Goal: Obtain resource: Obtain resource

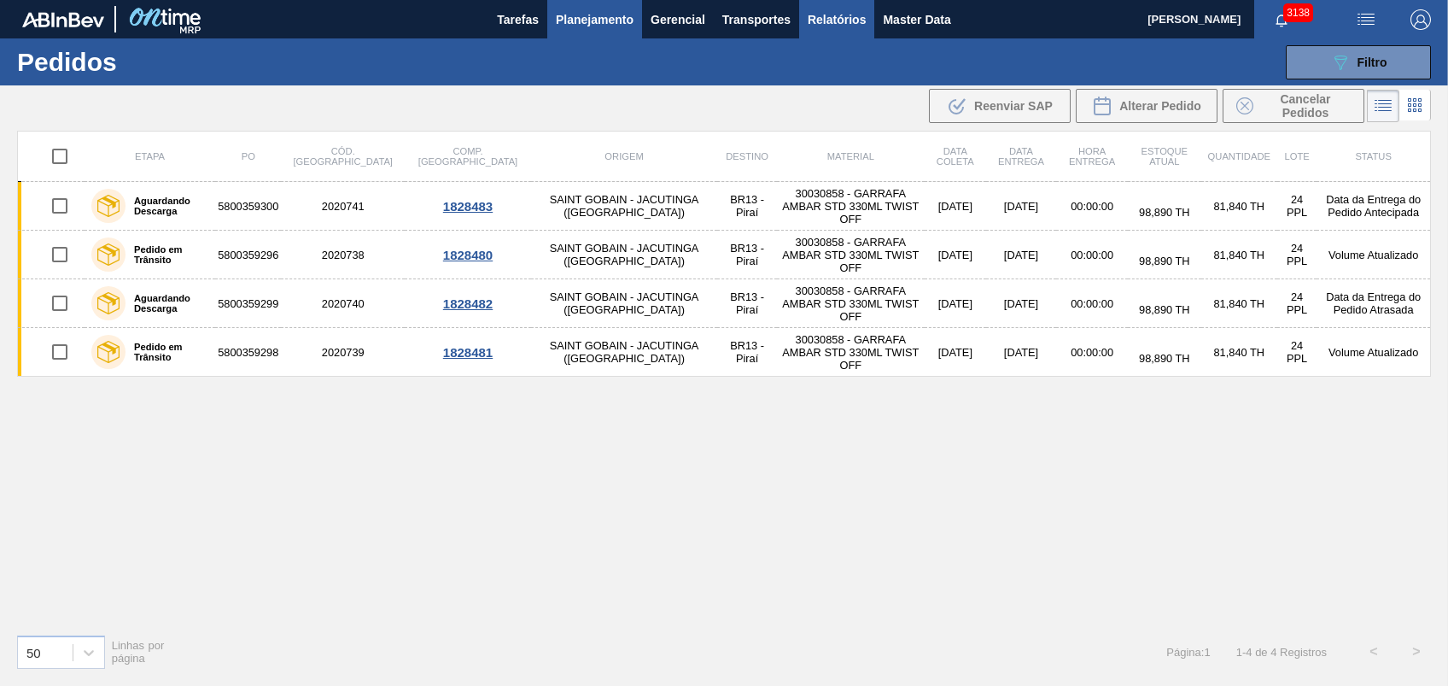
click at [852, 25] on span "Relatórios" at bounding box center [837, 19] width 58 height 20
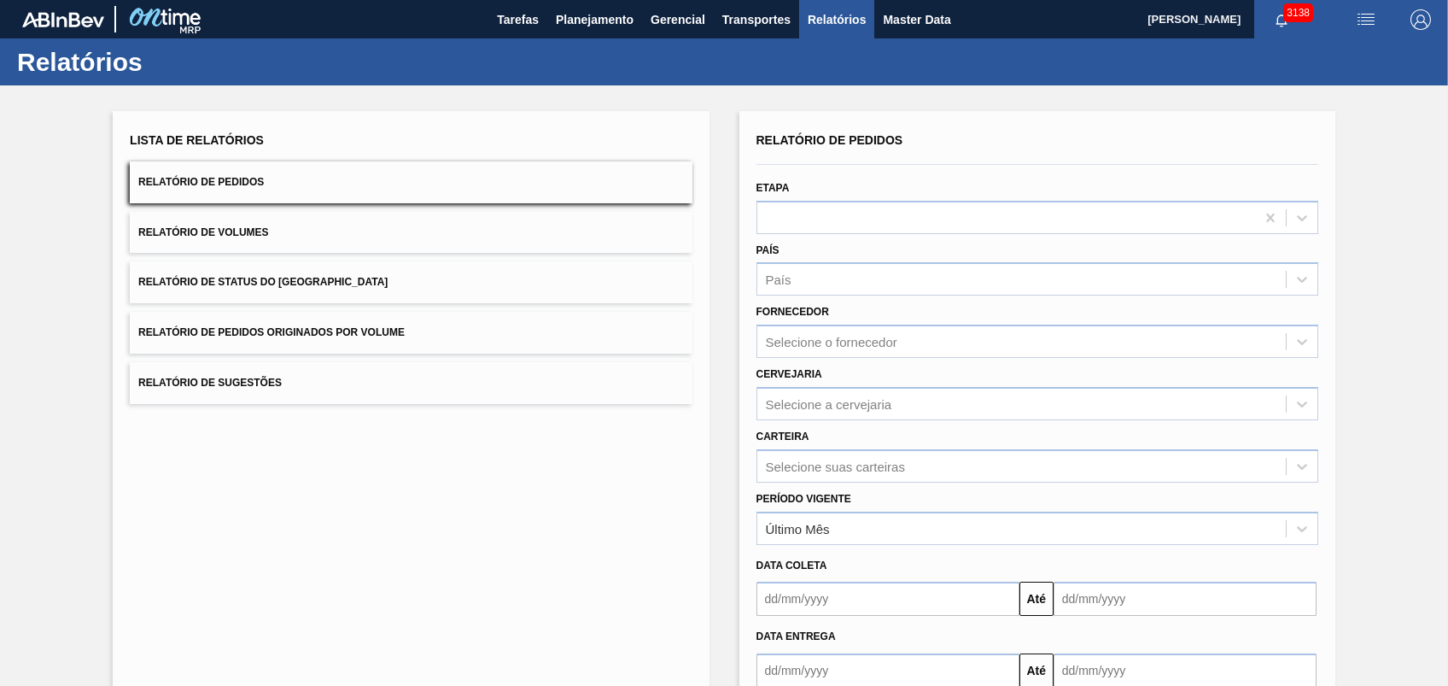
click at [376, 342] on button "Relatório de Pedidos Originados por Volume" at bounding box center [411, 333] width 562 height 42
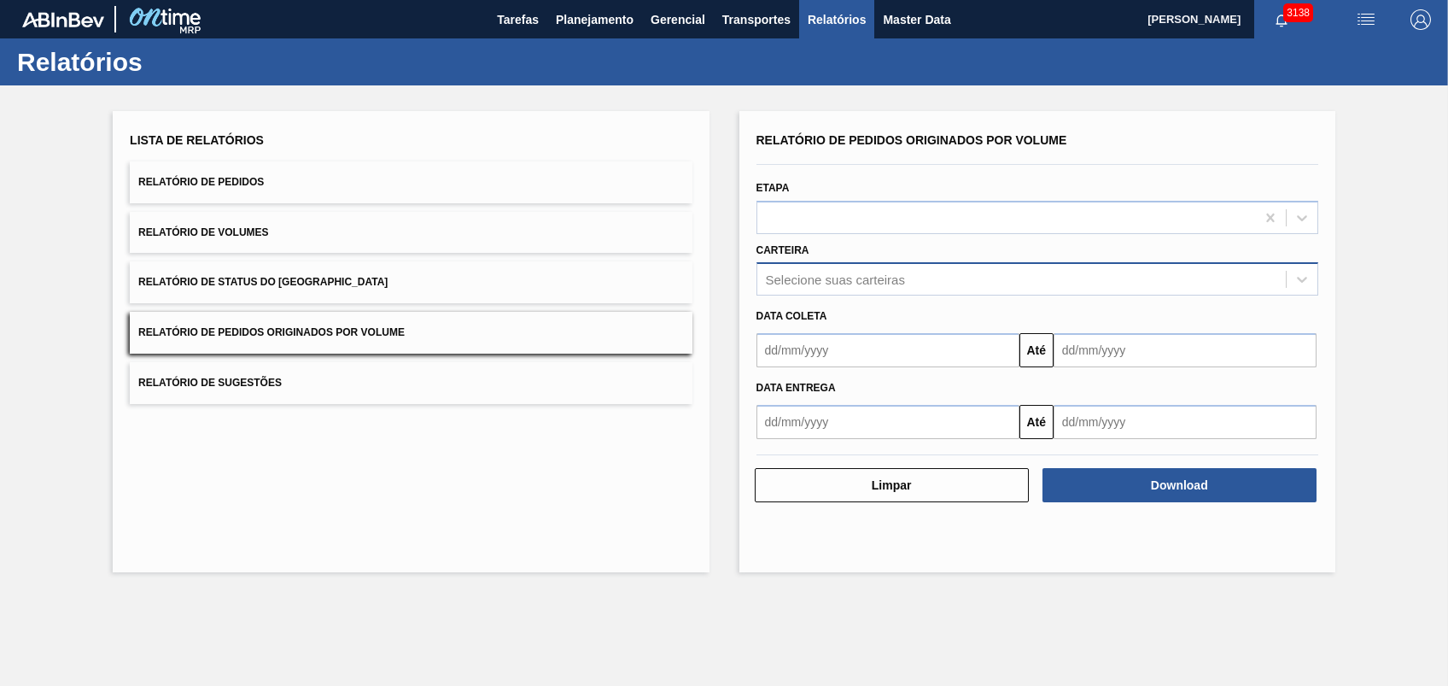
click at [827, 293] on div "Selecione suas carteiras" at bounding box center [1038, 278] width 562 height 33
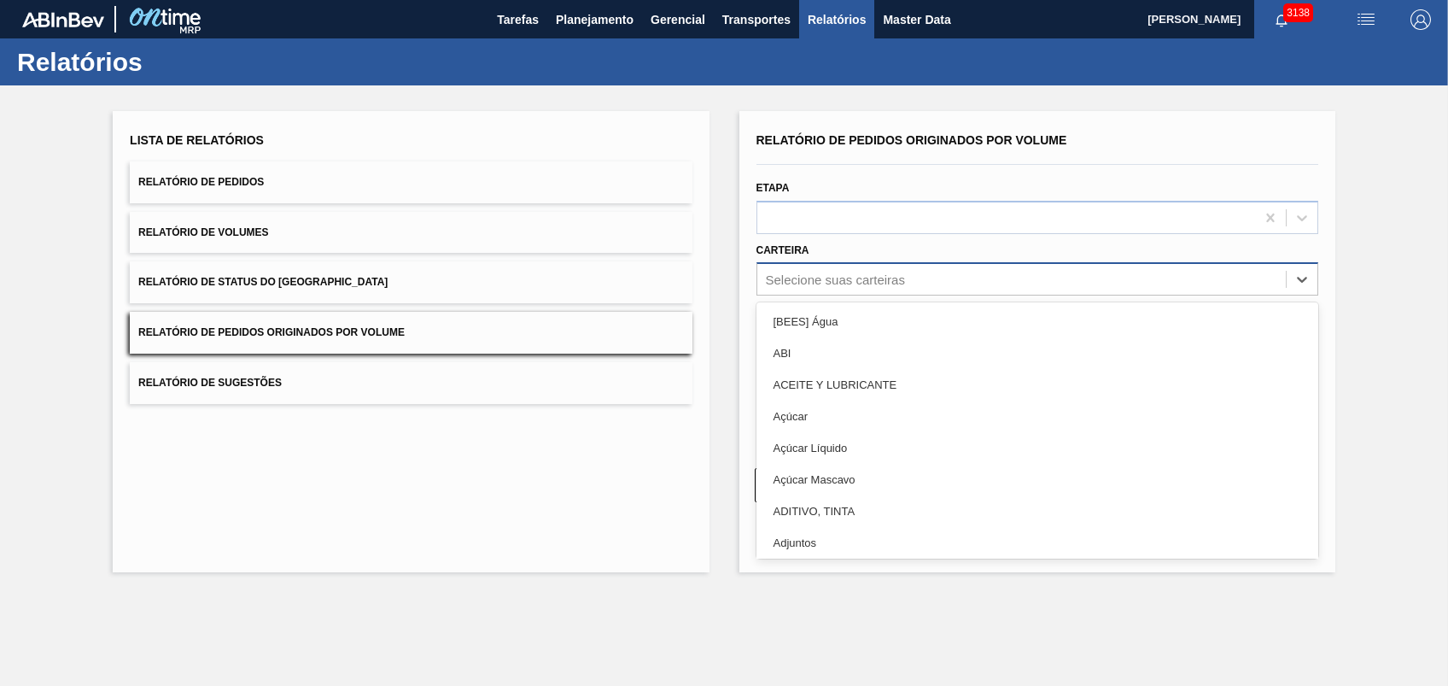
click at [819, 289] on div "Selecione suas carteiras" at bounding box center [1021, 279] width 529 height 25
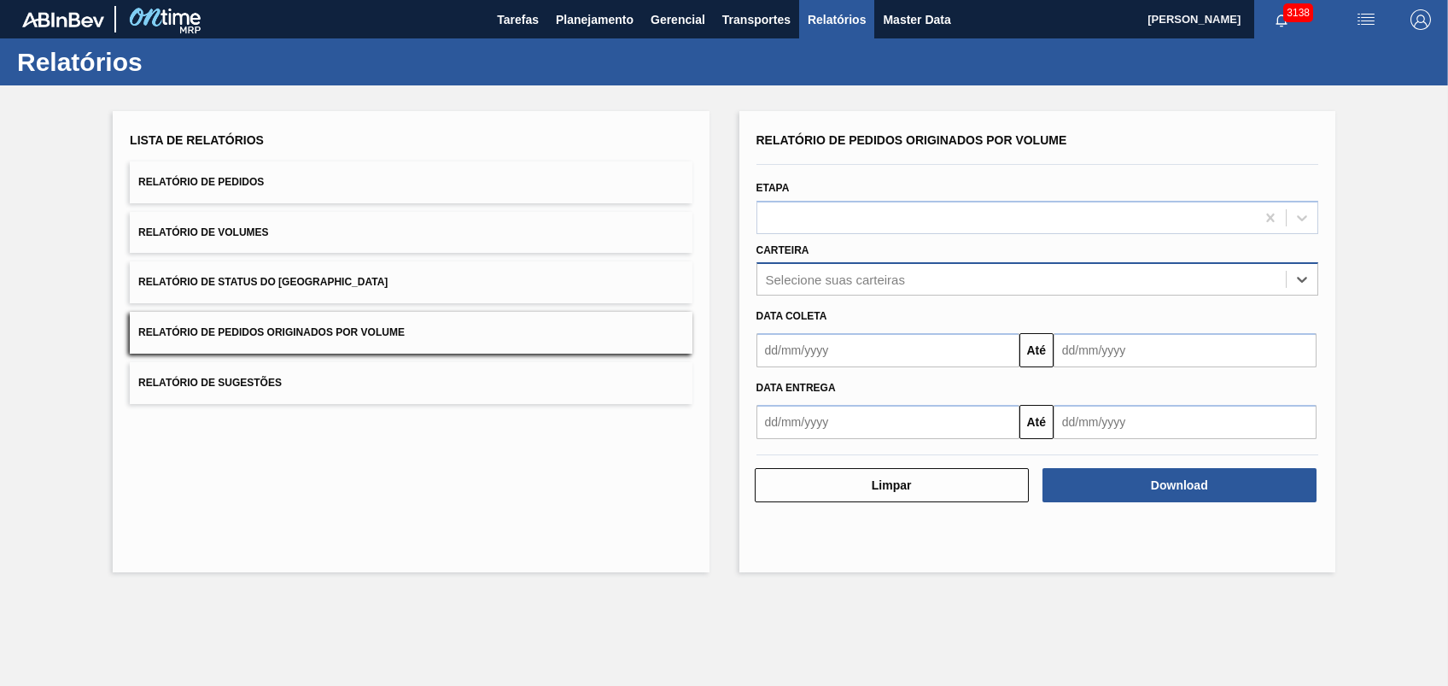
click at [819, 289] on div "Selecione suas carteiras" at bounding box center [1021, 279] width 529 height 25
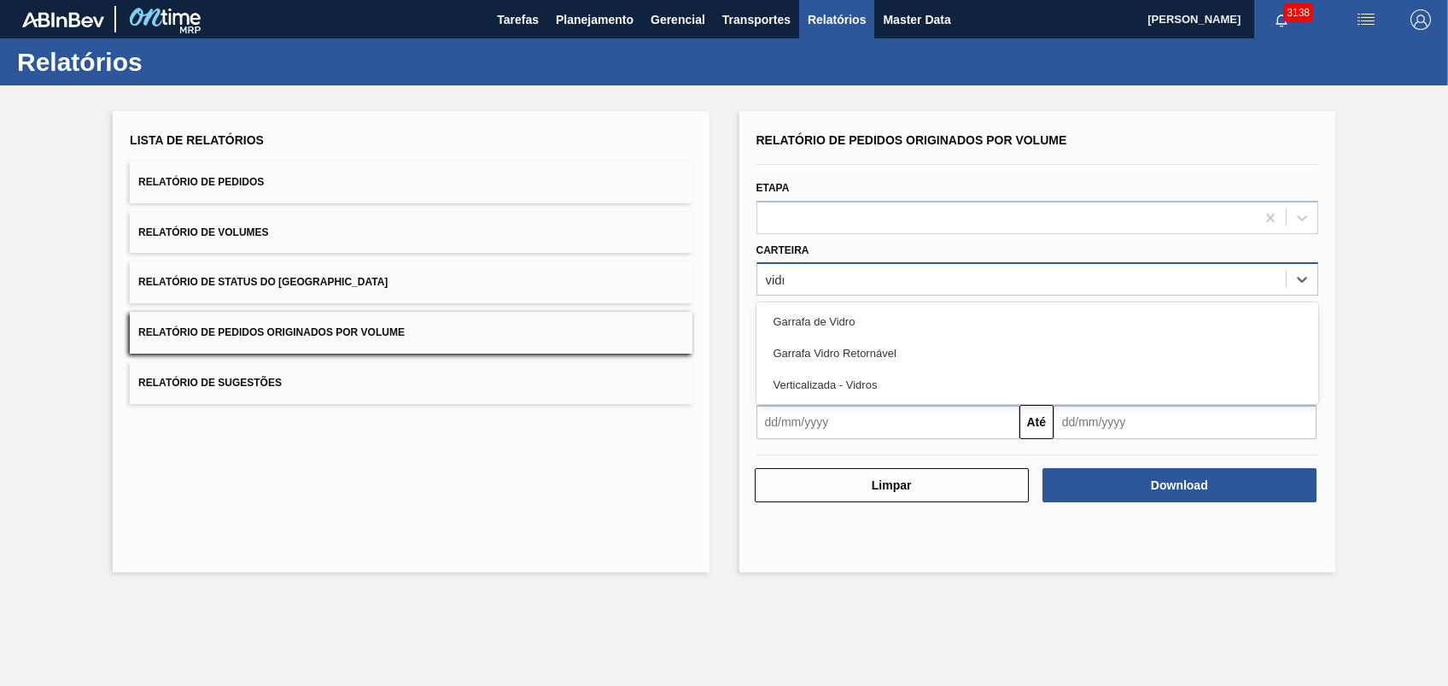
type input "vidro"
click at [861, 320] on div "Garrafa de Vidro" at bounding box center [1038, 322] width 562 height 32
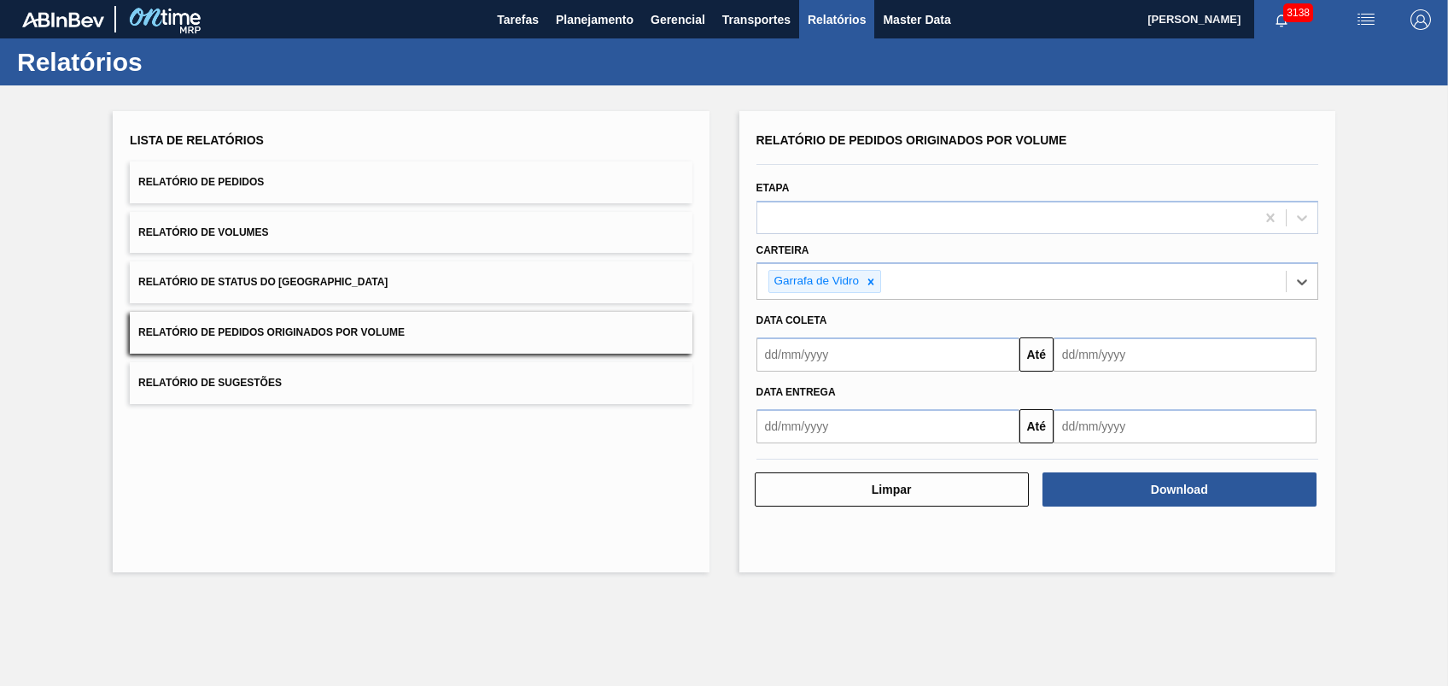
click at [858, 350] on input "text" at bounding box center [888, 354] width 263 height 34
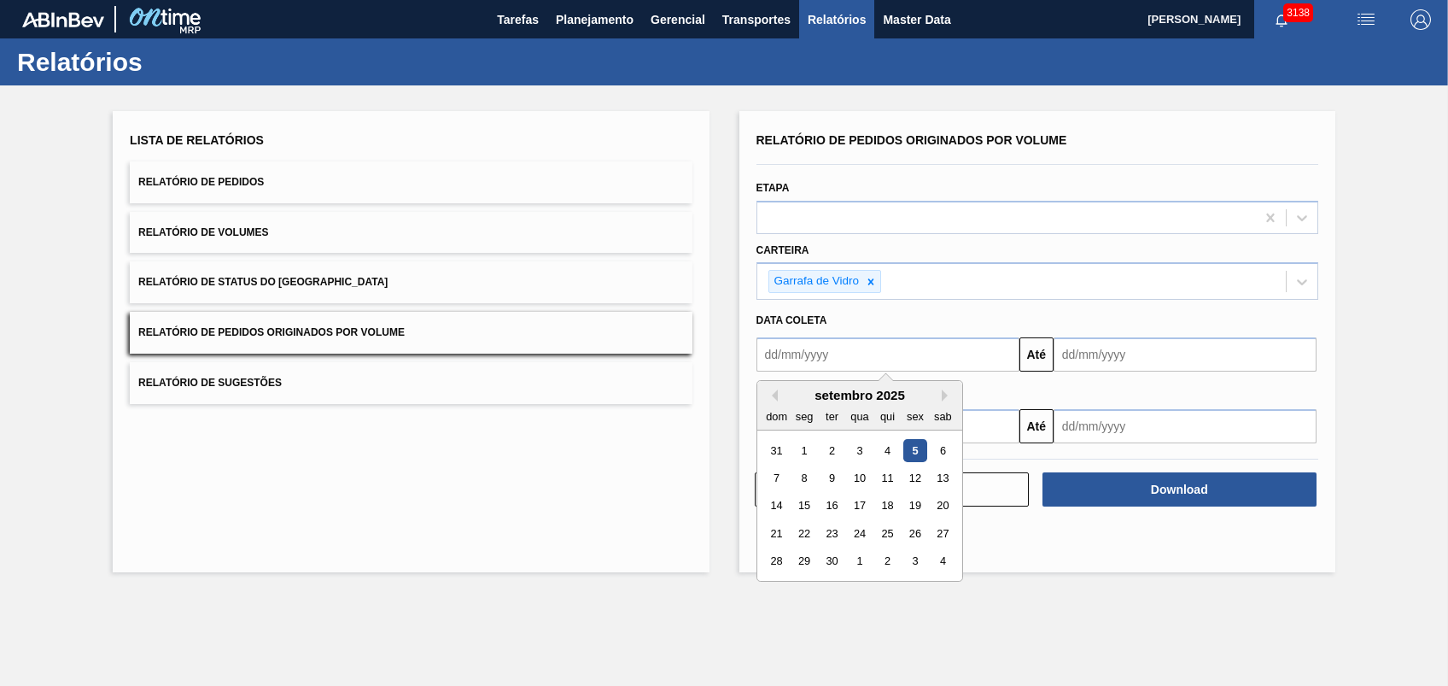
type input "[DATE]"
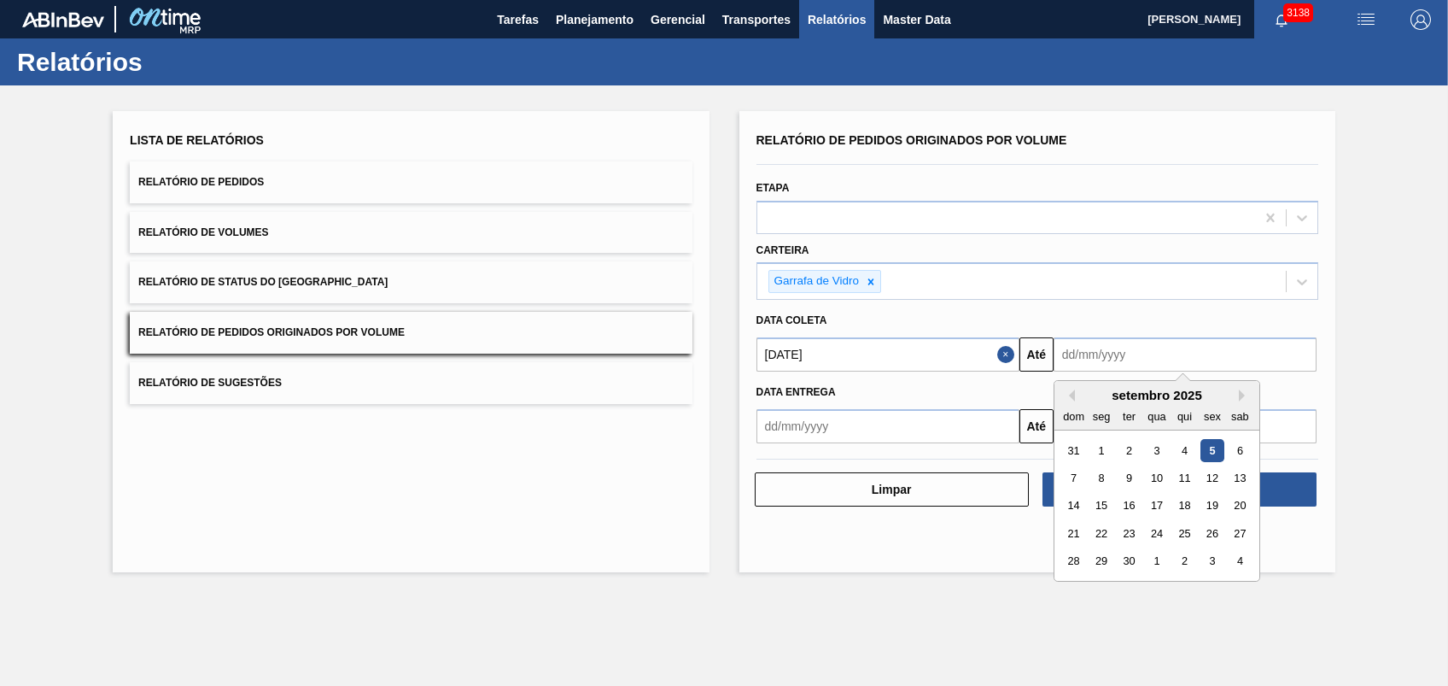
click at [1085, 361] on input "text" at bounding box center [1185, 354] width 263 height 34
click at [976, 513] on div "Lista de Relatórios Relatório de Pedidos Relatório de Volumes Relatório de Stat…" at bounding box center [724, 339] width 1448 height 508
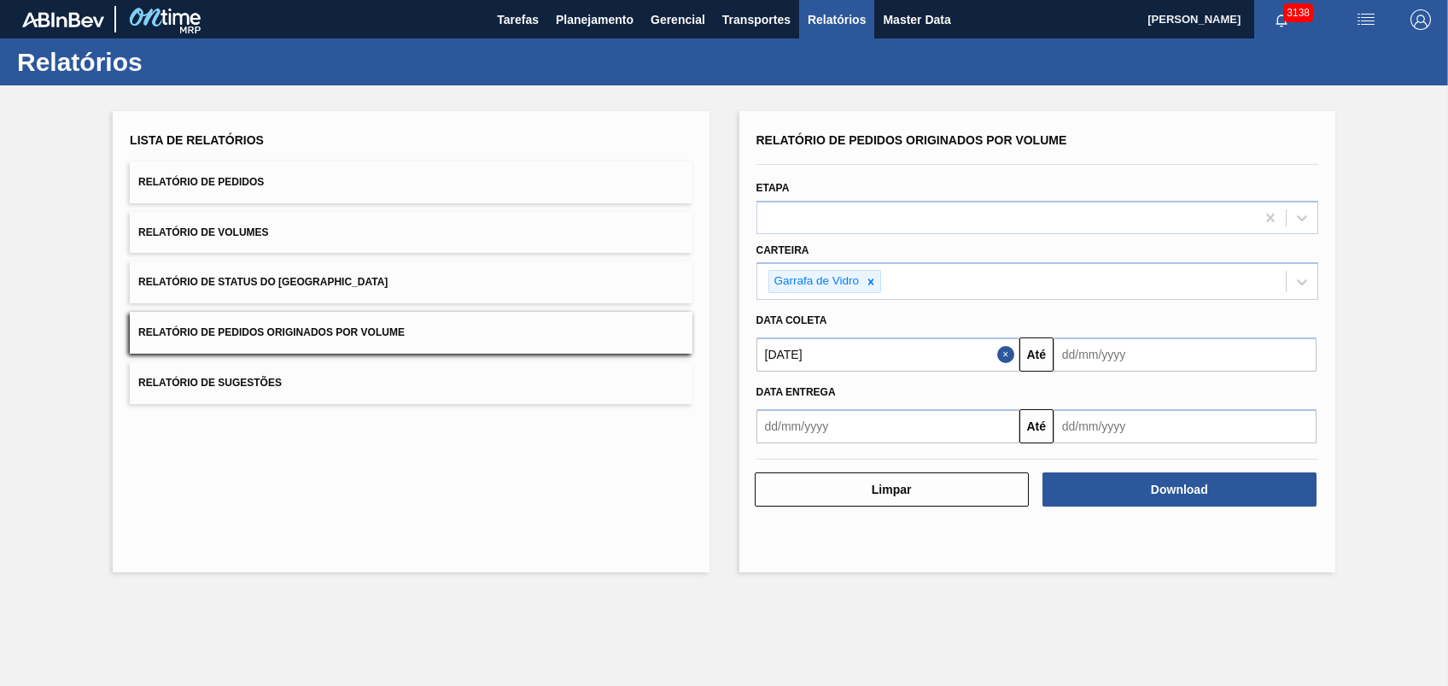
click at [1085, 355] on input "text" at bounding box center [1185, 354] width 263 height 34
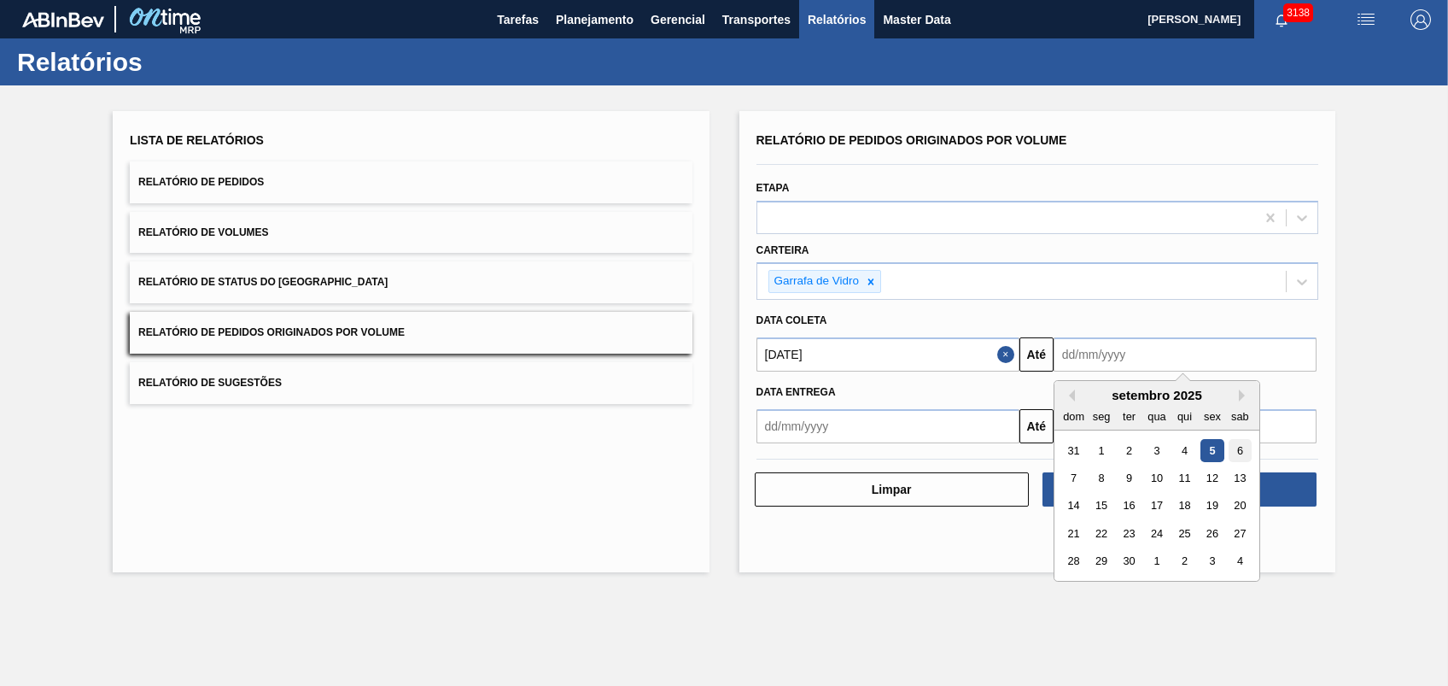
click at [1085, 448] on div "6" at bounding box center [1240, 450] width 23 height 23
type input "[DATE]"
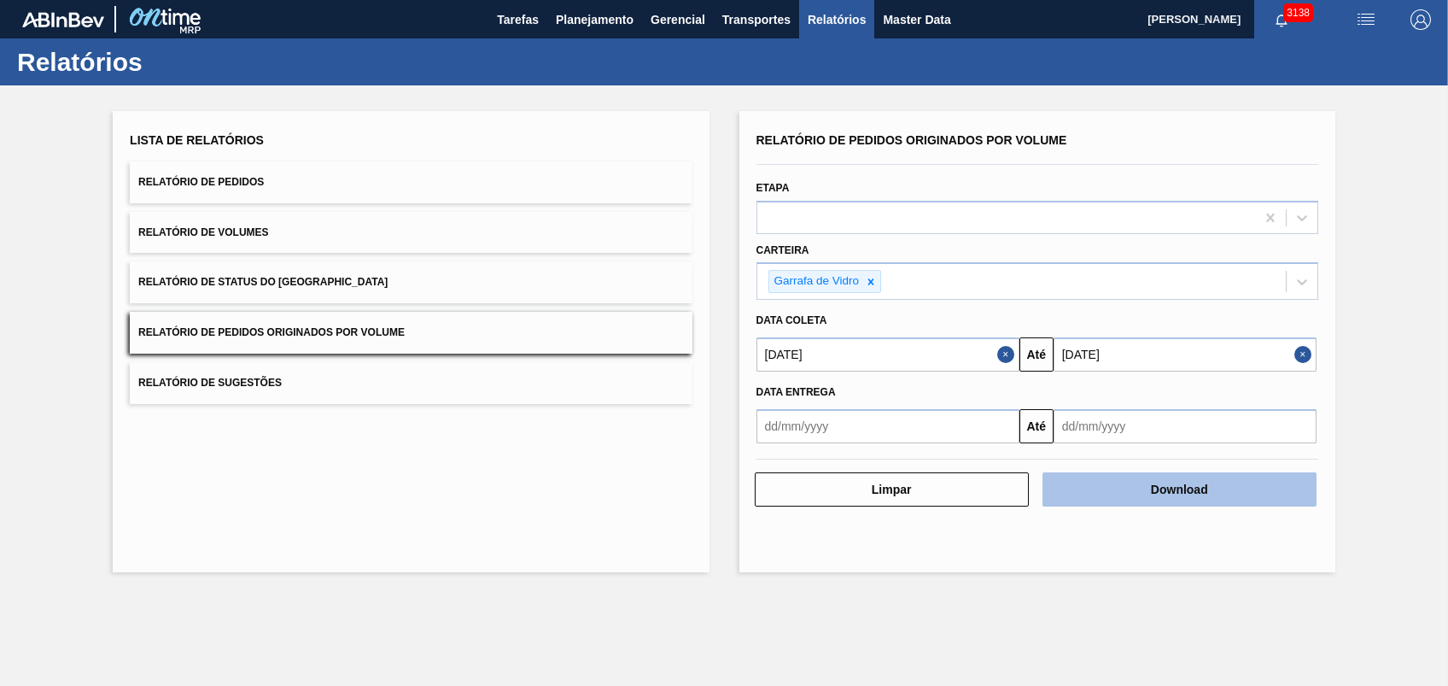
click at [1085, 484] on button "Download" at bounding box center [1180, 489] width 274 height 34
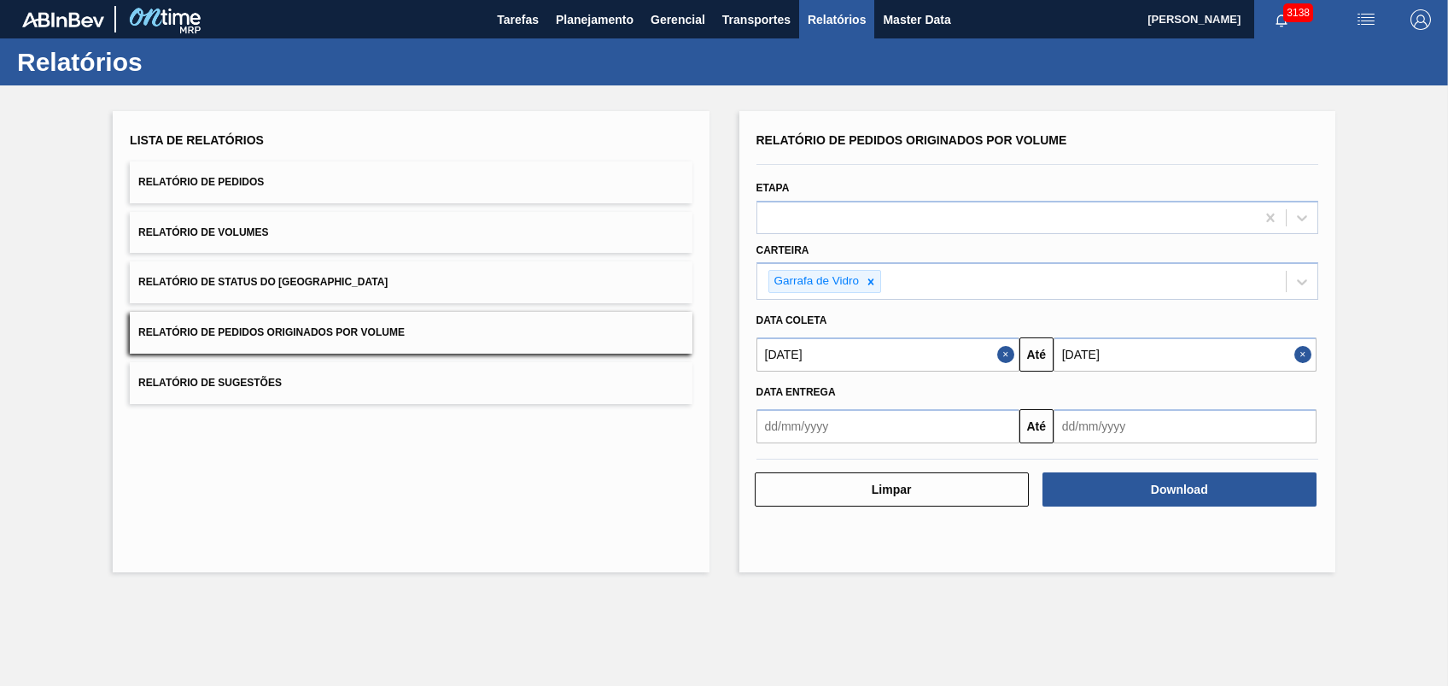
click at [519, 429] on div "Lista de Relatórios Relatório de Pedidos Relatório de Volumes Relatório de Stat…" at bounding box center [411, 341] width 596 height 461
click at [628, 427] on div "Lista de Relatórios Relatório de Pedidos Relatório de Volumes Relatório de Stat…" at bounding box center [411, 341] width 596 height 461
click at [607, 26] on span "Planejamento" at bounding box center [595, 19] width 78 height 20
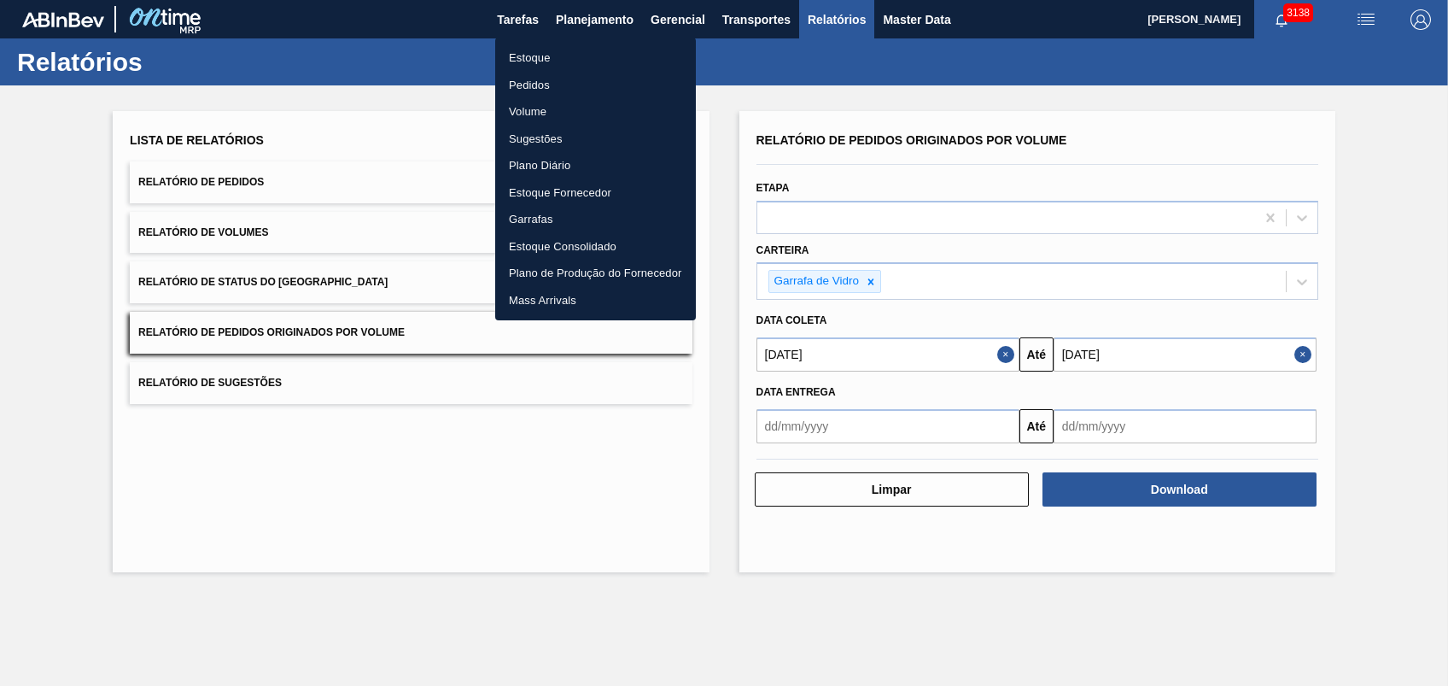
click at [519, 79] on li "Pedidos" at bounding box center [595, 85] width 201 height 27
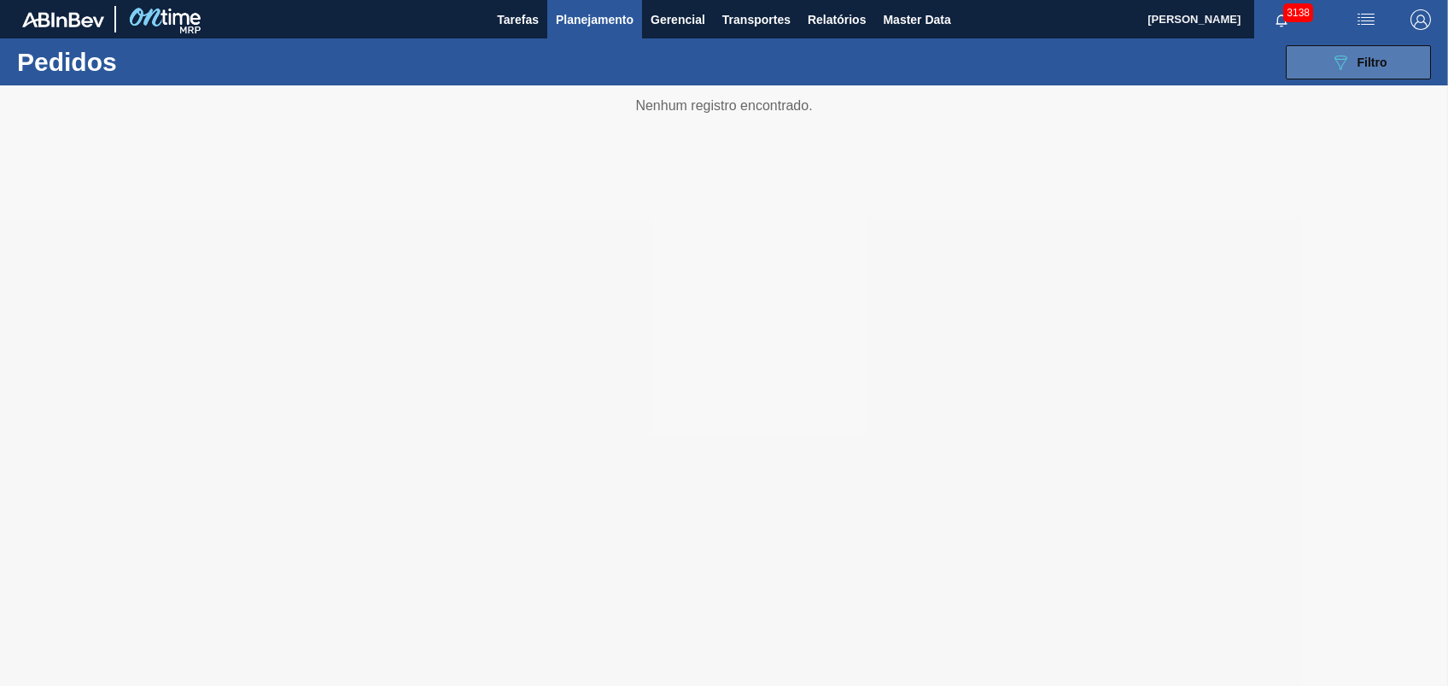
click at [1085, 70] on button "089F7B8B-B2A5-4AFE-B5C0-19BA573D28AC Filtro" at bounding box center [1358, 62] width 145 height 34
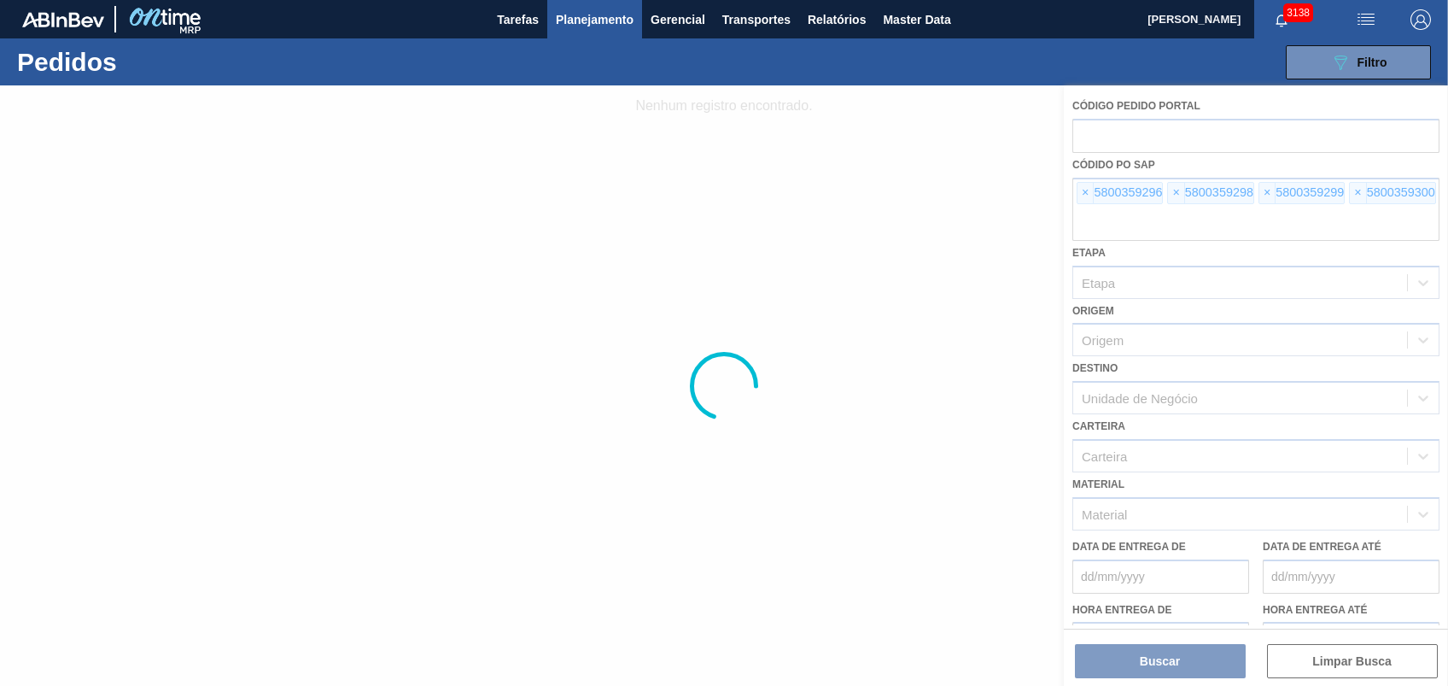
click at [1079, 191] on div at bounding box center [724, 385] width 1448 height 600
click at [1084, 190] on span "×" at bounding box center [1086, 193] width 16 height 20
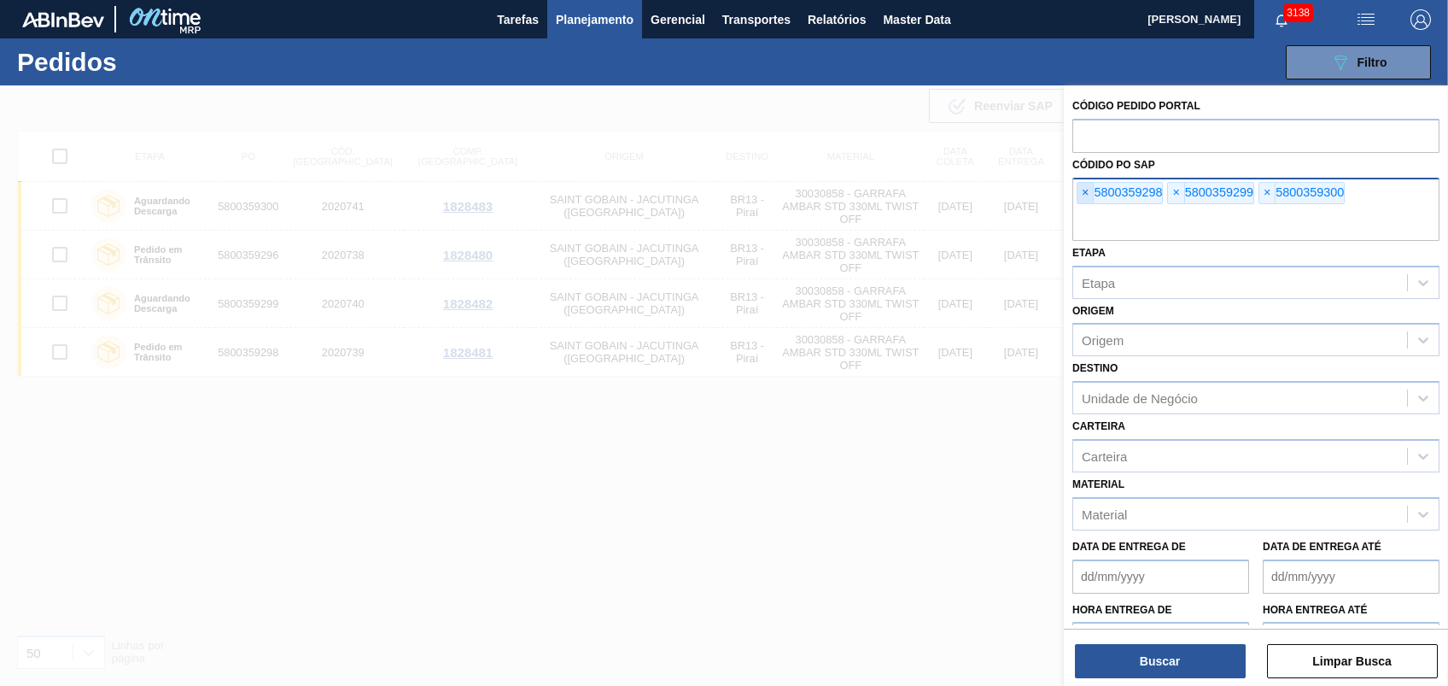
click at [1084, 190] on span "×" at bounding box center [1086, 193] width 16 height 20
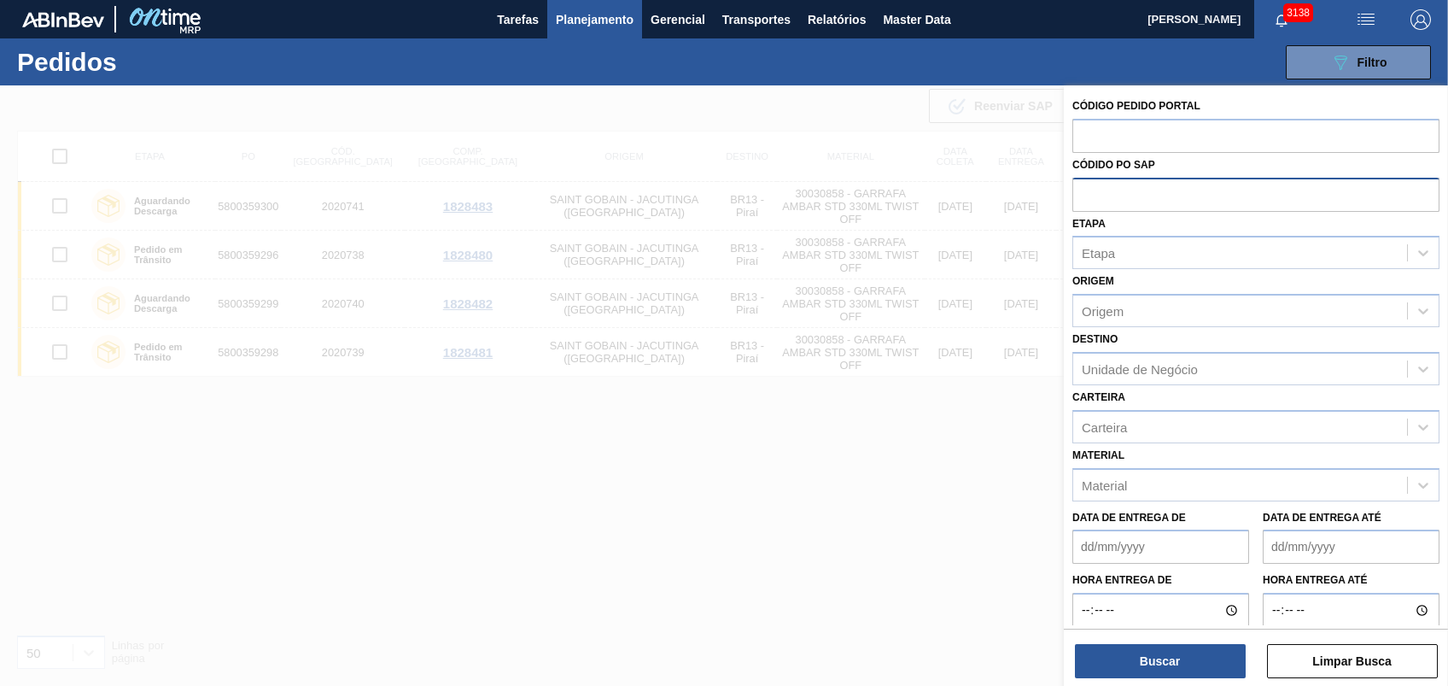
paste input "5800351374"
type input "5800351374"
click at [1085, 513] on button "Buscar" at bounding box center [1160, 661] width 171 height 34
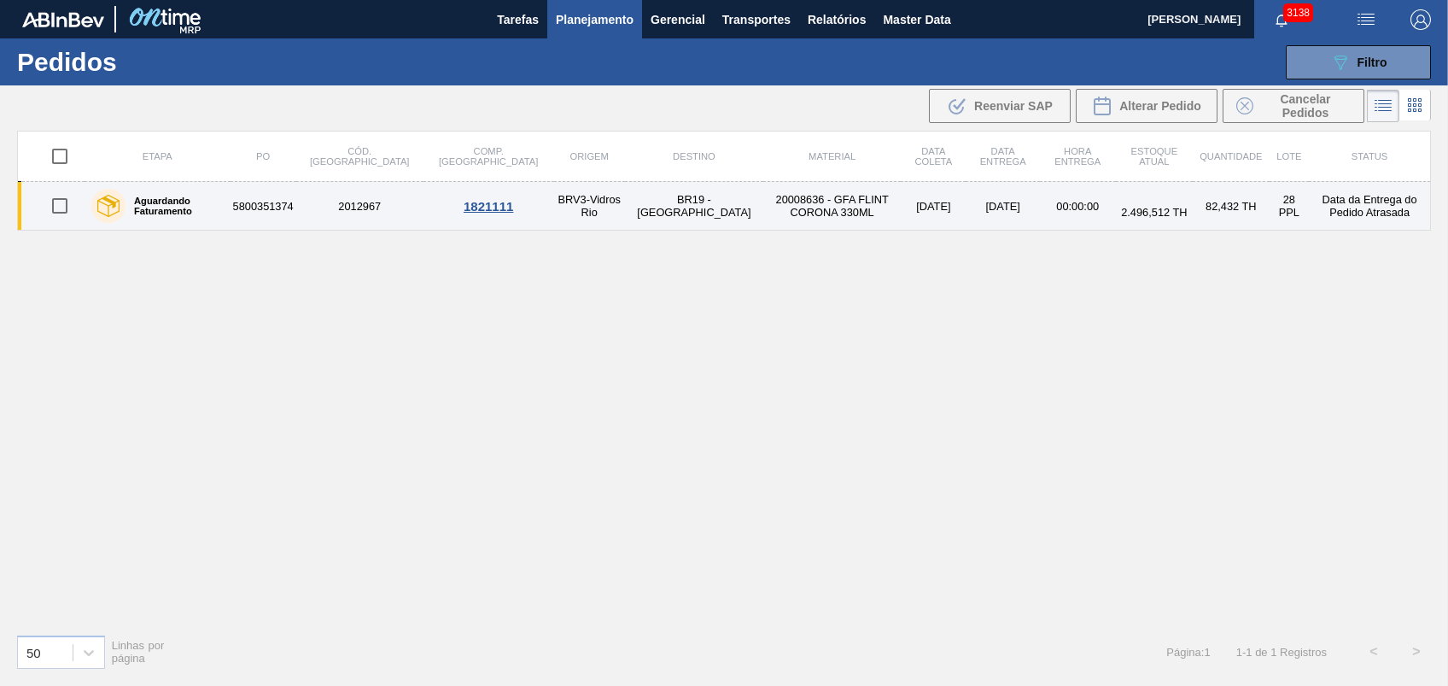
click at [763, 205] on td "20008636 - GFA FLINT CORONA 330ML" at bounding box center [831, 206] width 137 height 49
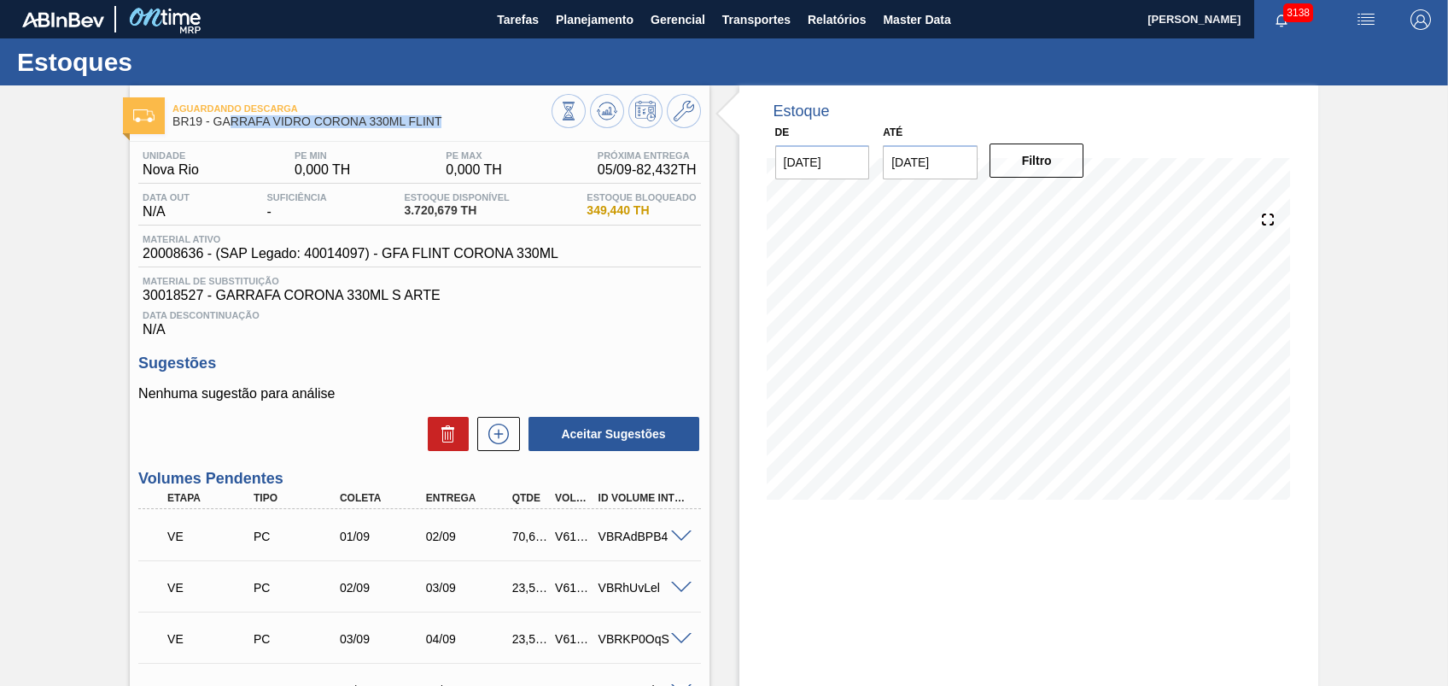
drag, startPoint x: 464, startPoint y: 116, endPoint x: 233, endPoint y: 133, distance: 231.2
click at [233, 133] on div "Aguardando Descarga BR19 - GARRAFA VIDRO CORONA 330ML FLINT" at bounding box center [361, 115] width 378 height 38
click at [811, 15] on span "Relatórios" at bounding box center [837, 19] width 58 height 20
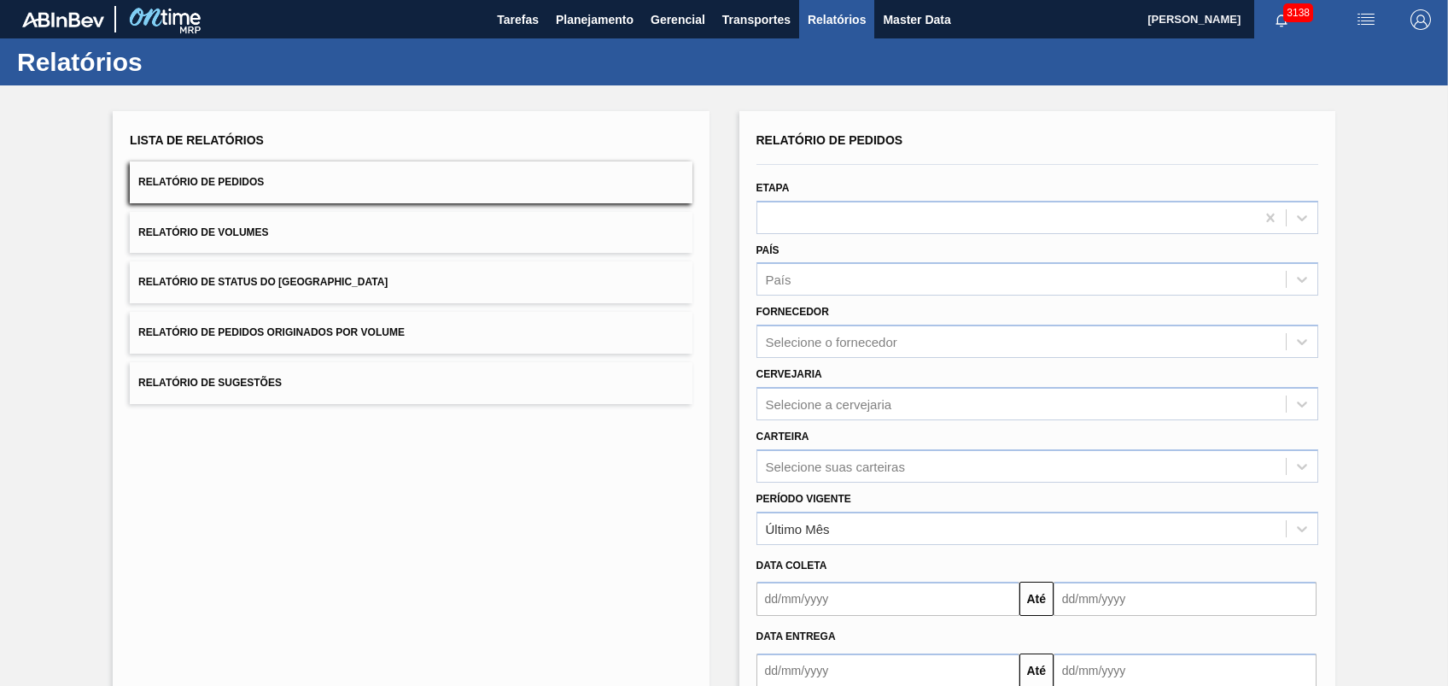
click at [348, 262] on button "Relatório de Status do [GEOGRAPHIC_DATA]" at bounding box center [411, 282] width 562 height 42
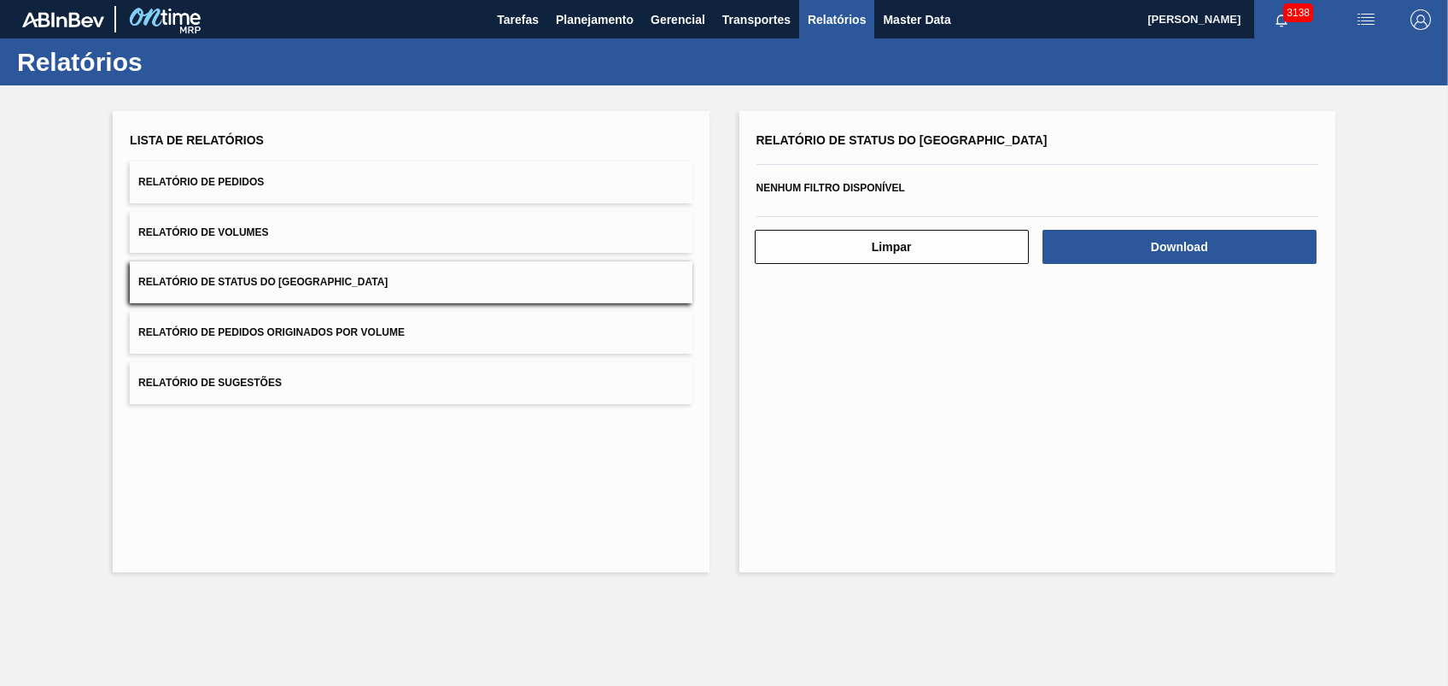
click at [325, 231] on button "Relatório de Volumes" at bounding box center [411, 233] width 562 height 42
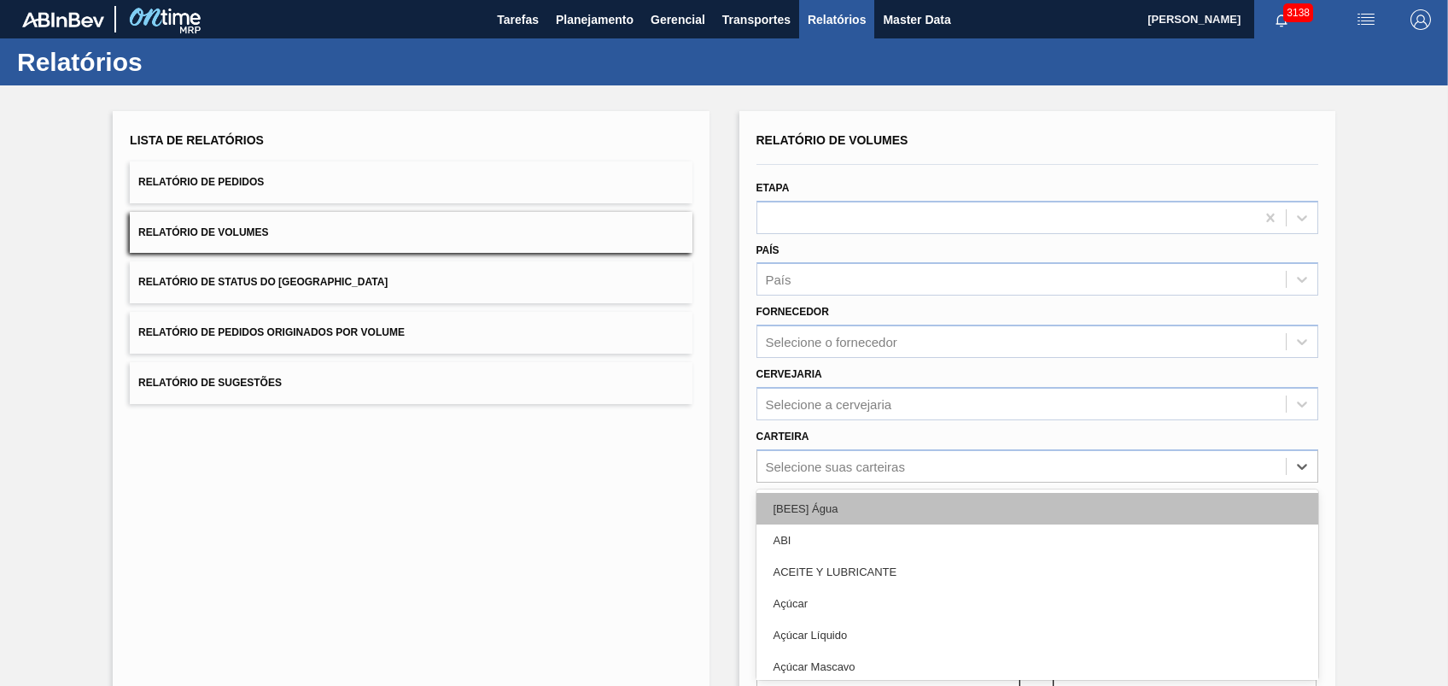
click at [802, 465] on div "option [BEES] Água focused, 1 of 101. 101 results available. Use Up and Down to…" at bounding box center [1038, 465] width 562 height 33
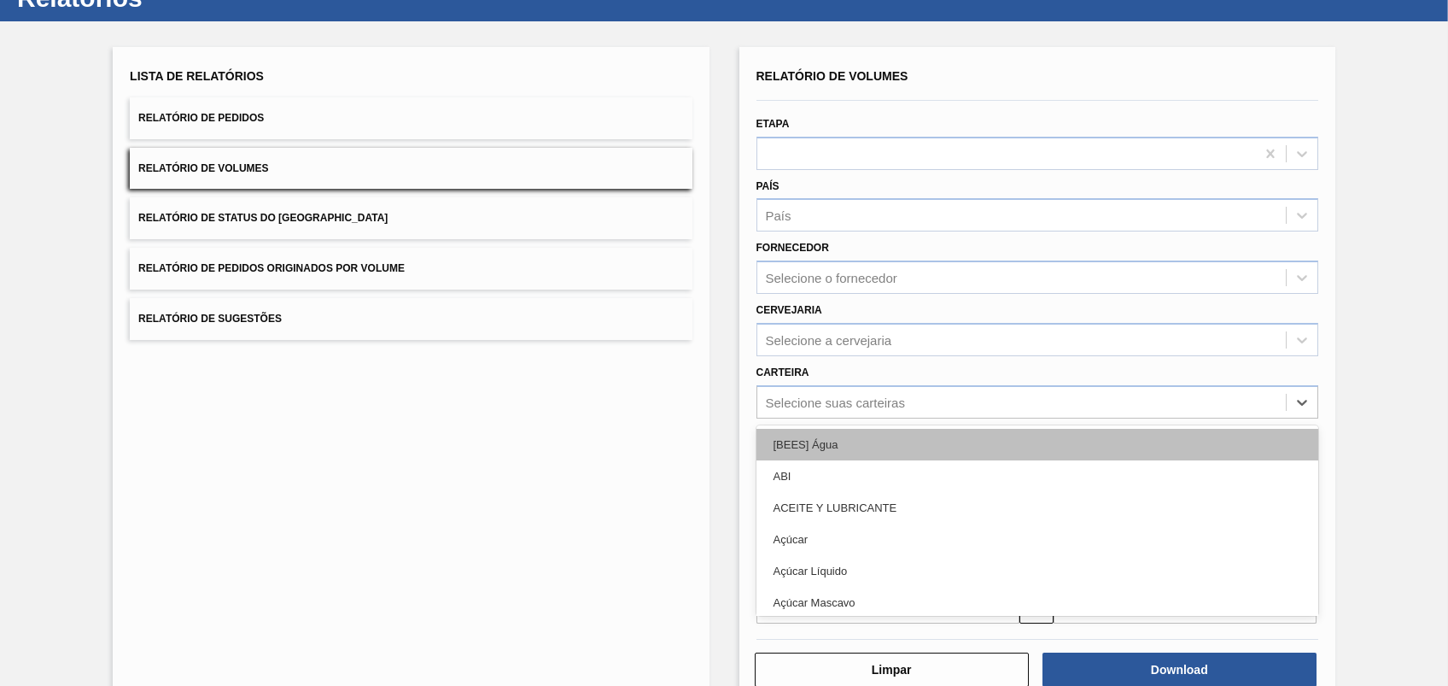
scroll to position [65, 0]
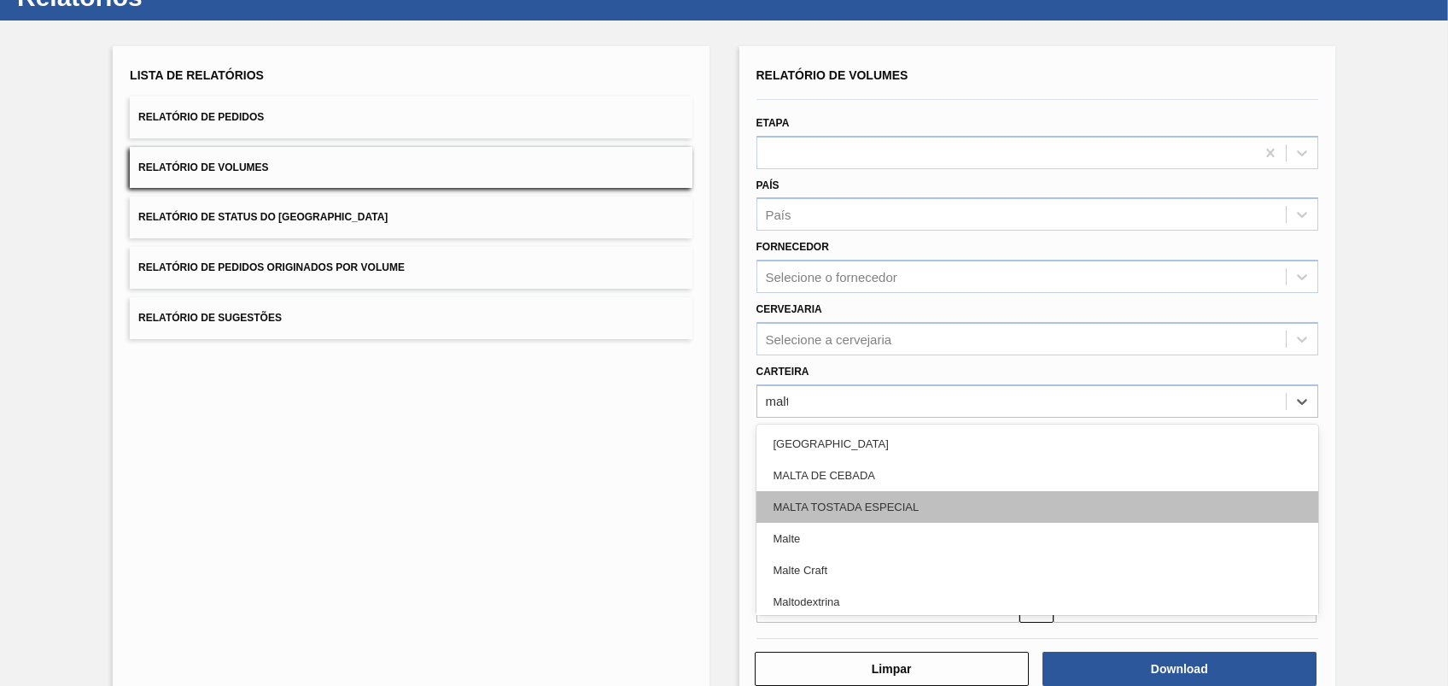
type input "malte"
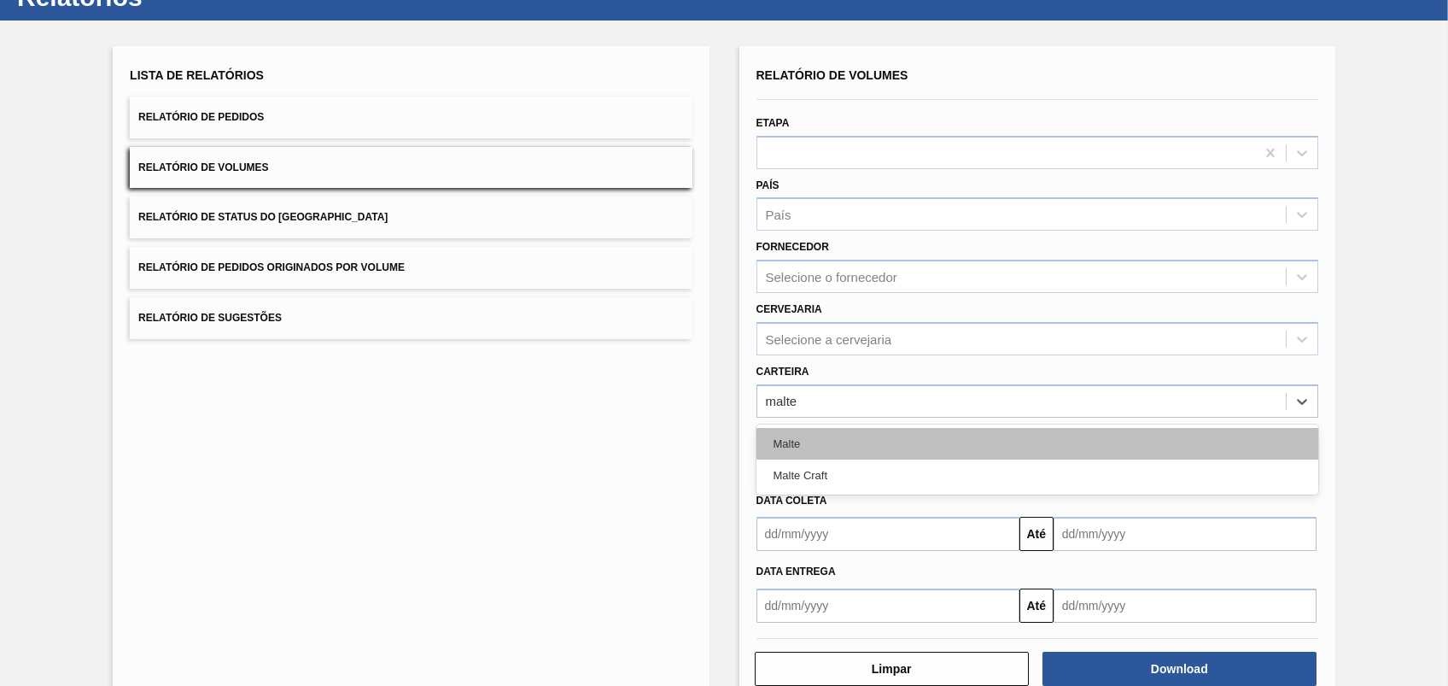
click at [794, 444] on div "Malte" at bounding box center [1038, 444] width 562 height 32
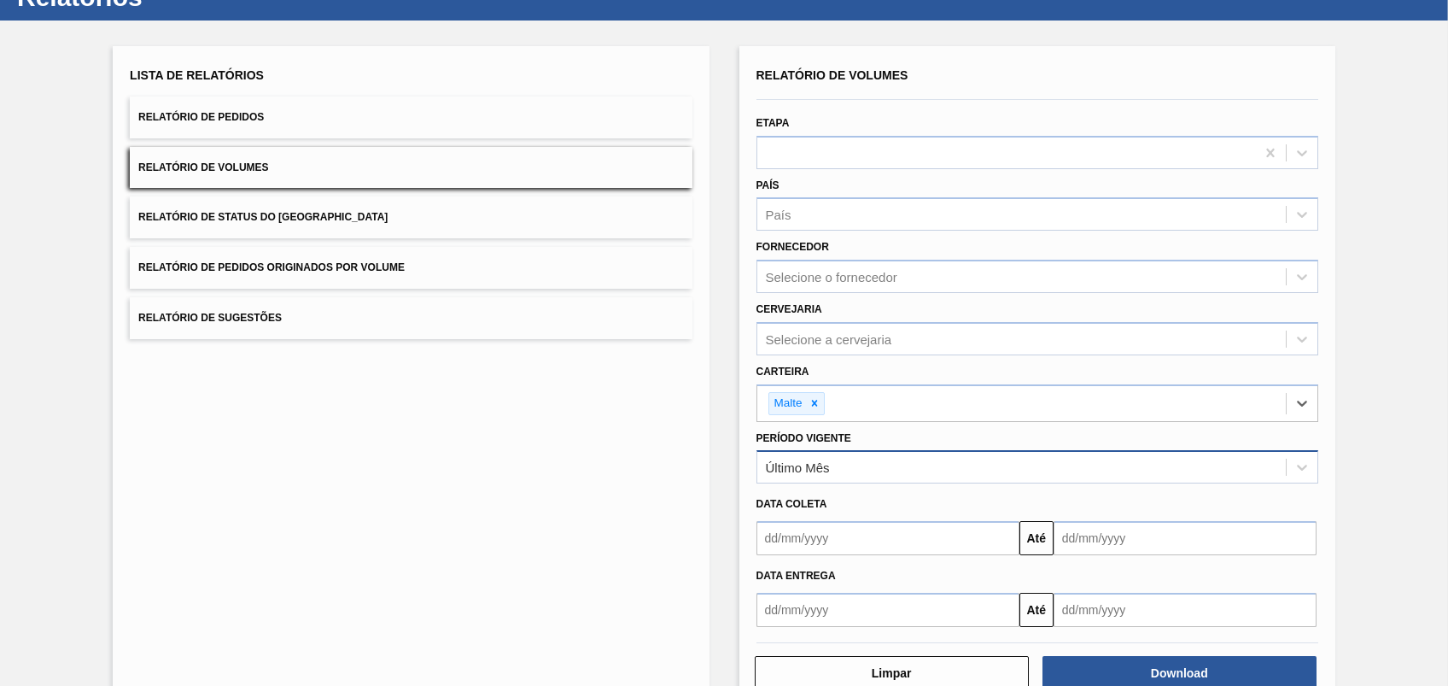
click at [835, 459] on div "Último Mês" at bounding box center [1021, 467] width 529 height 25
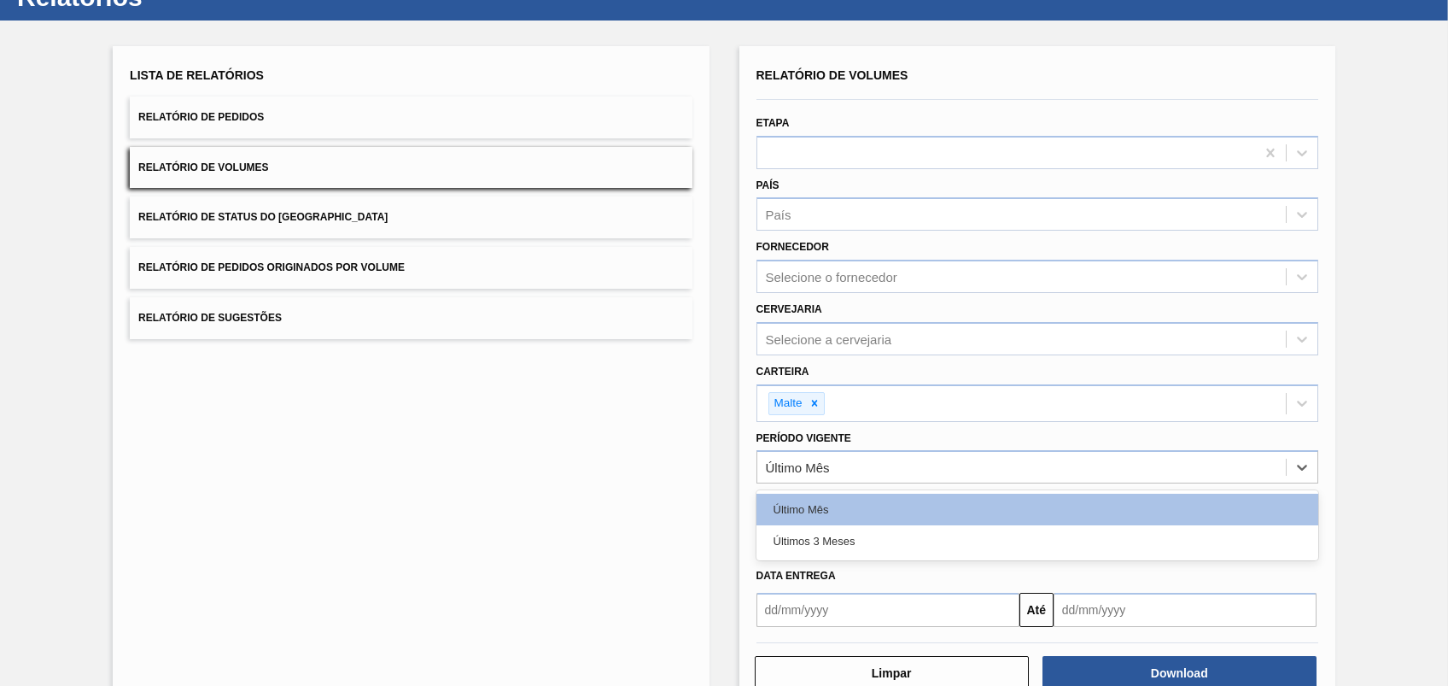
drag, startPoint x: 681, startPoint y: 485, endPoint x: 710, endPoint y: 503, distance: 34.9
click at [676, 486] on div "Lista de Relatórios Relatório de Pedidos Relatório de Volumes Relatório de Stat…" at bounding box center [411, 377] width 596 height 663
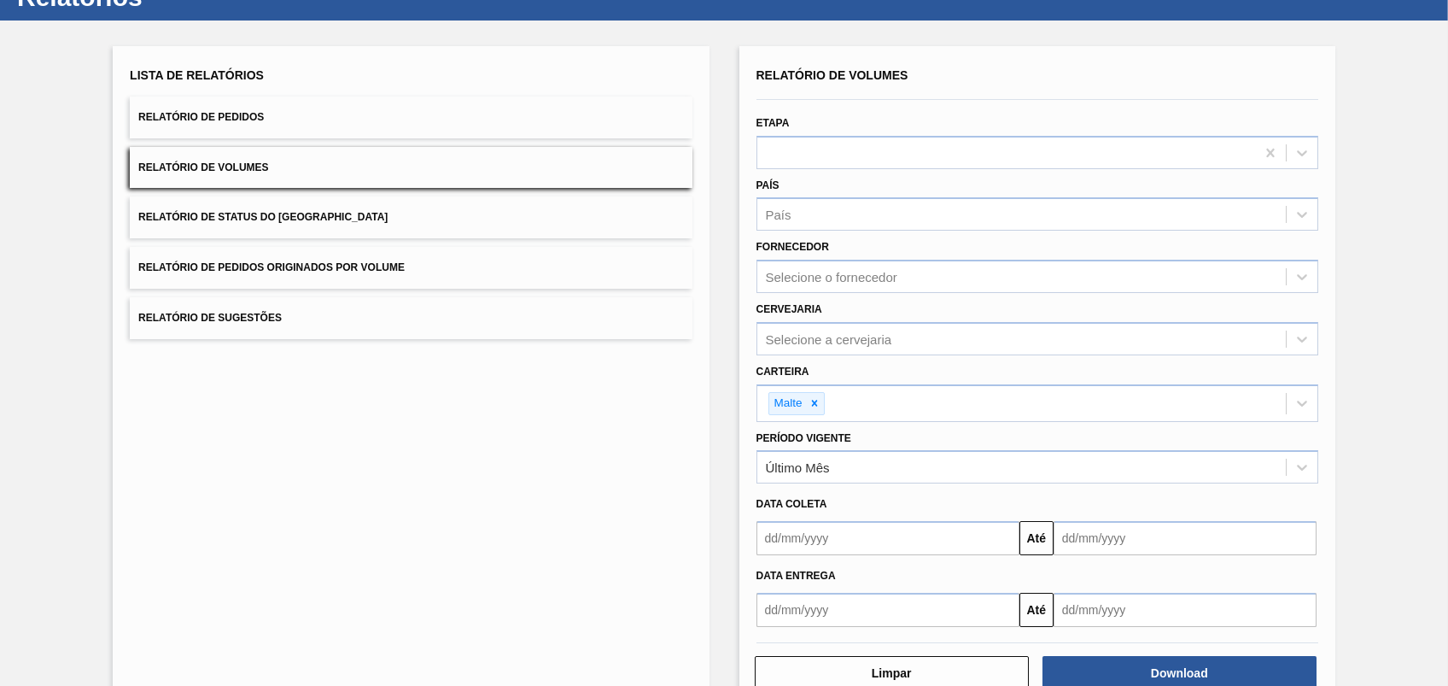
scroll to position [108, 0]
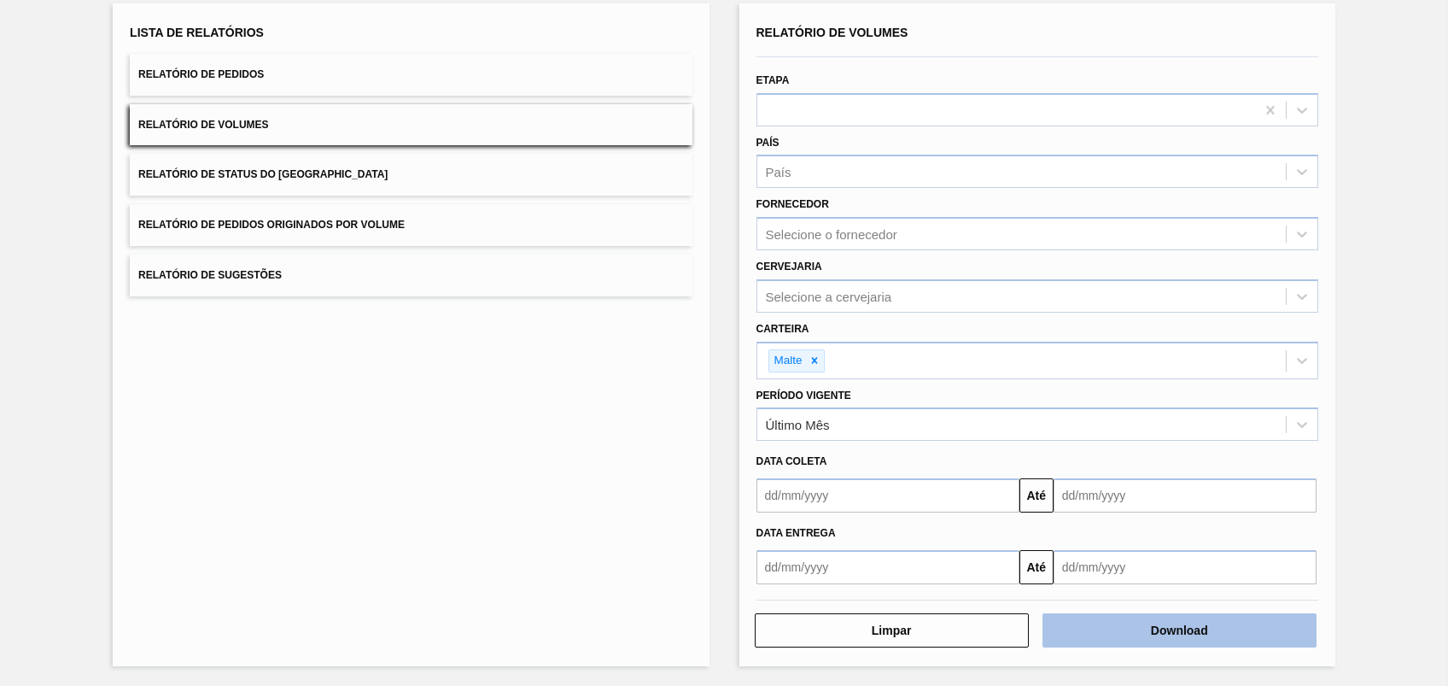
click at [1085, 513] on button "Download" at bounding box center [1180, 630] width 274 height 34
click at [447, 318] on div "Lista de Relatórios Relatório de Pedidos Relatório de Volumes Relatório de Stat…" at bounding box center [411, 334] width 596 height 663
